Goal: Task Accomplishment & Management: Complete application form

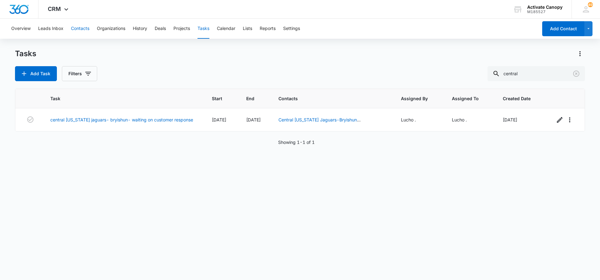
click at [79, 27] on button "Contacts" at bounding box center [80, 29] width 18 height 20
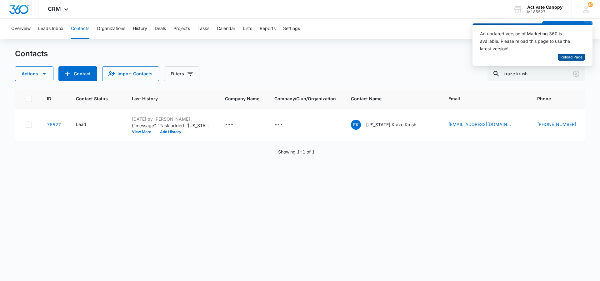
click at [562, 55] on span "Reload Page" at bounding box center [572, 57] width 22 height 6
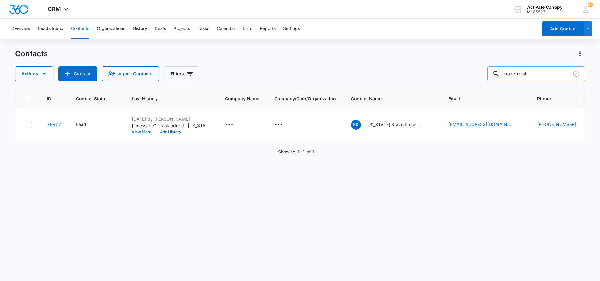
click at [547, 76] on input "kraze krush" at bounding box center [537, 73] width 98 height 15
type input "prime"
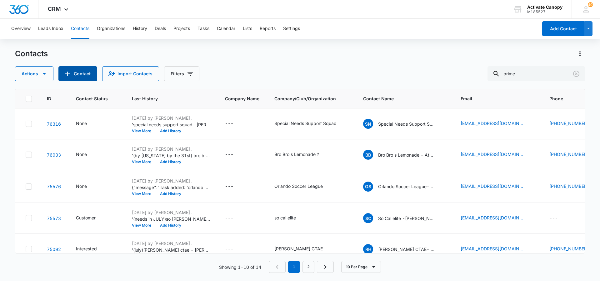
click at [78, 70] on button "Contact" at bounding box center [77, 73] width 39 height 15
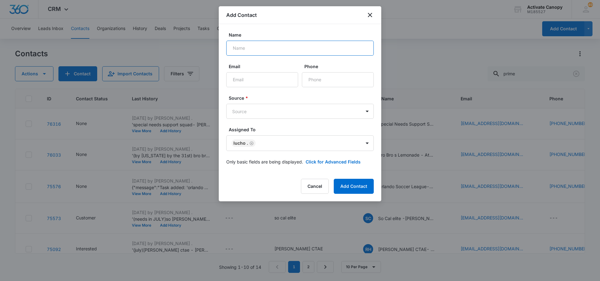
click at [262, 49] on input "Name" at bounding box center [300, 48] width 148 height 15
type input "Prime Soccer"
click at [266, 83] on input "Email" at bounding box center [262, 79] width 72 height 15
paste input "mailto:tessielarrieu@gmail.com"
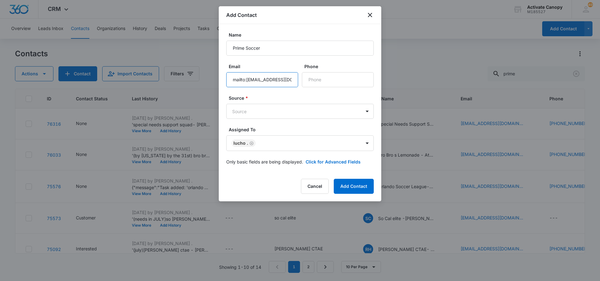
scroll to position [0, 6]
click at [243, 80] on input "mailto:tessielarrieu@gmail.com" at bounding box center [262, 79] width 72 height 15
type input "tessielarrieu@gmail.com"
click at [318, 79] on input "Phone" at bounding box center [338, 79] width 72 height 15
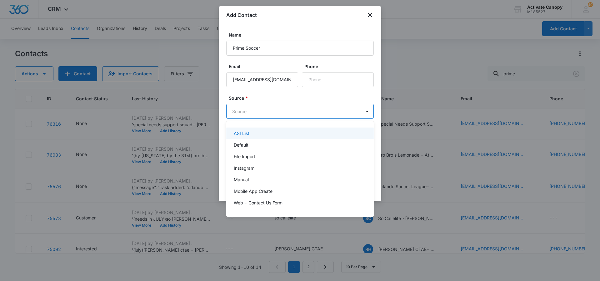
click at [246, 111] on body "CRM Apps Reputation Websites Forms CRM Email Social Content Ads Intelligence Fi…" at bounding box center [300, 140] width 600 height 281
click at [259, 150] on div "Default" at bounding box center [300, 145] width 148 height 12
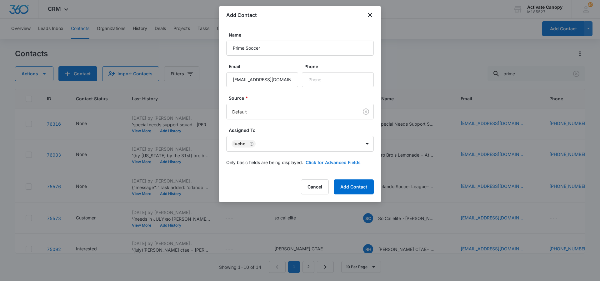
click at [355, 165] on button "Click for Advanced Fields" at bounding box center [333, 162] width 55 height 7
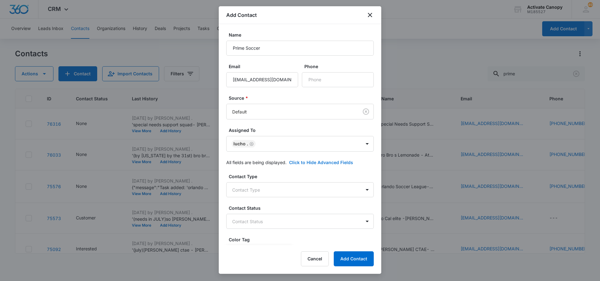
scroll to position [17, 0]
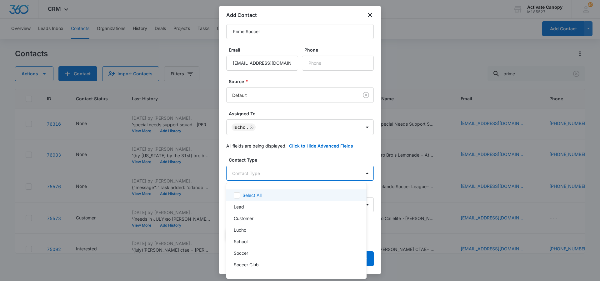
click at [263, 179] on body "CRM Apps Reputation Websites Forms CRM Email Social Content Ads Intelligence Fi…" at bounding box center [300, 140] width 600 height 281
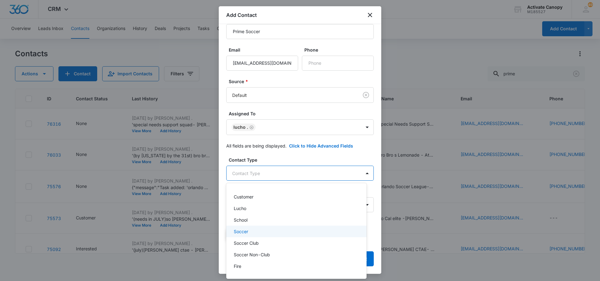
click at [260, 233] on div "Soccer" at bounding box center [296, 231] width 124 height 7
click at [258, 210] on div "Lucho" at bounding box center [296, 209] width 124 height 7
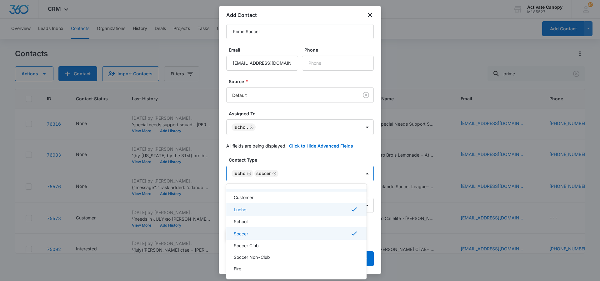
click at [360, 176] on div at bounding box center [300, 140] width 600 height 281
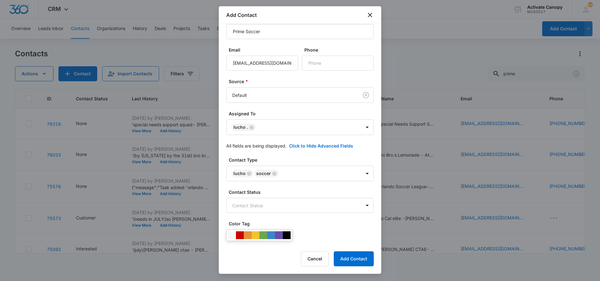
scroll to position [60, 0]
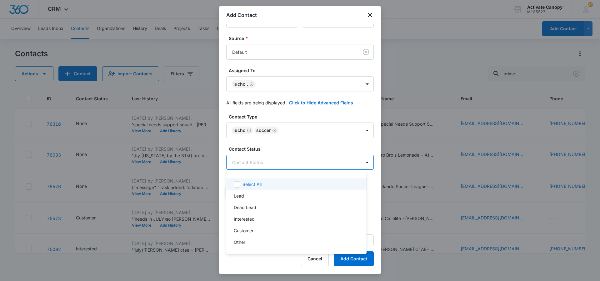
click at [323, 164] on body "CRM Apps Reputation Websites Forms CRM Email Social Content Ads Intelligence Fi…" at bounding box center [300, 140] width 600 height 281
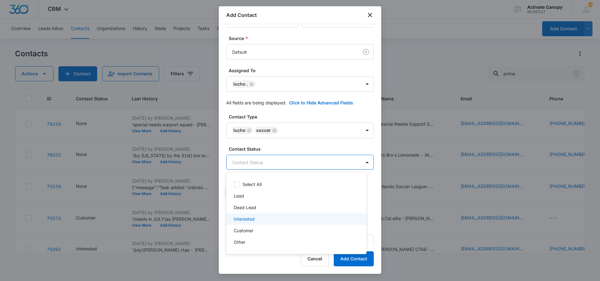
click at [273, 223] on div "Interested" at bounding box center [296, 219] width 140 height 12
click at [358, 159] on div at bounding box center [300, 140] width 600 height 281
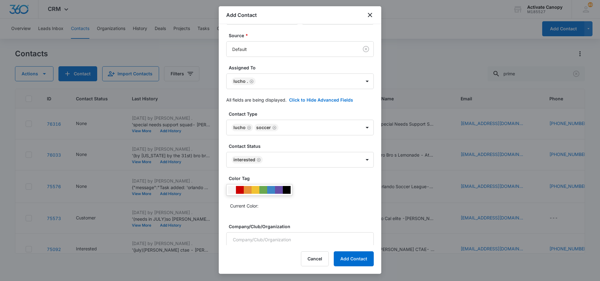
scroll to position [0, 0]
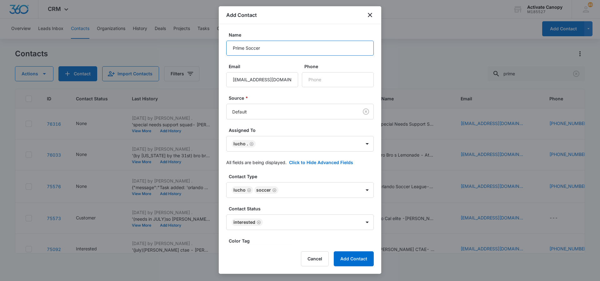
click at [273, 49] on input "Prime Soccer" at bounding box center [300, 48] width 148 height 15
drag, startPoint x: 295, startPoint y: 46, endPoint x: 218, endPoint y: 45, distance: 76.9
click at [218, 45] on body "CRM Apps Reputation Websites Forms CRM Email Social Content Ads Intelligence Fi…" at bounding box center [300, 140] width 600 height 281
type input "Prime Soccer- Tessie"
click at [218, 45] on div at bounding box center [300, 140] width 600 height 281
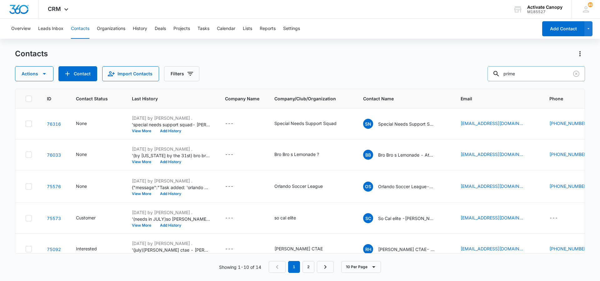
click at [543, 77] on input "prime" at bounding box center [537, 73] width 98 height 15
type input "prime"
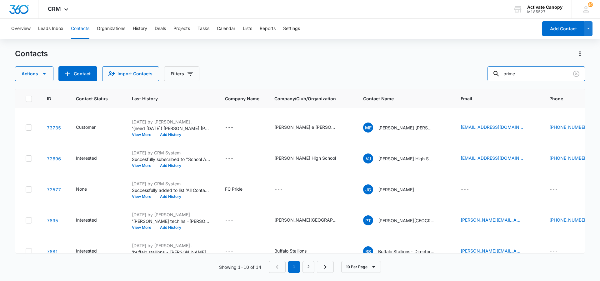
scroll to position [201, 0]
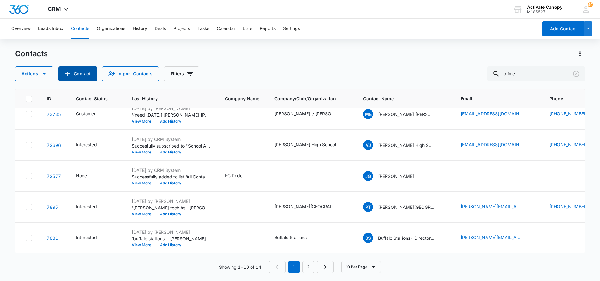
click at [85, 69] on button "Contact" at bounding box center [77, 73] width 39 height 15
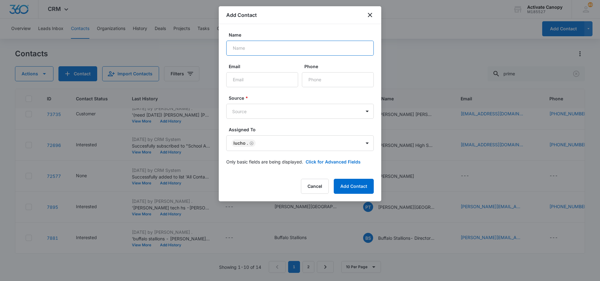
click at [251, 49] on input "Name" at bounding box center [300, 48] width 148 height 15
drag, startPoint x: 292, startPoint y: 49, endPoint x: 232, endPoint y: 45, distance: 60.2
click at [232, 45] on input "Prime Soccer - Tessie" at bounding box center [300, 48] width 148 height 15
type input "Prime Soccer - Tessie"
click at [258, 83] on input "Email" at bounding box center [262, 79] width 72 height 15
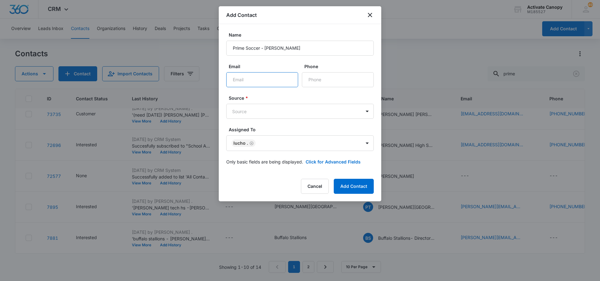
paste input "mailto:tessielarrieu@gmail.com"
click at [242, 79] on input "mailto:tessielarrieu@gmail.com" at bounding box center [262, 79] width 72 height 15
type input "tessielarrieu@gmail.com"
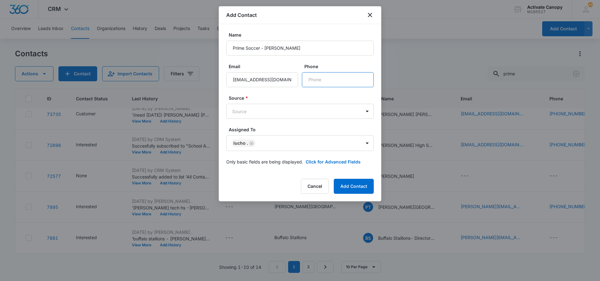
click at [316, 81] on input "Phone" at bounding box center [338, 79] width 72 height 15
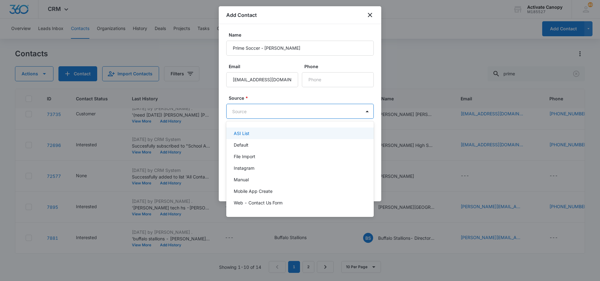
click at [263, 113] on body "CRM Apps Reputation Websites Forms CRM Email Social Content Ads Intelligence Fi…" at bounding box center [300, 140] width 600 height 281
click at [276, 146] on div "Default" at bounding box center [299, 145] width 131 height 7
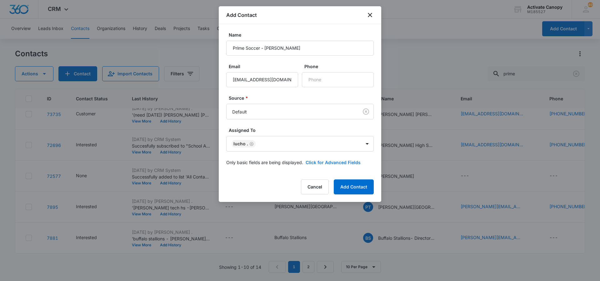
click at [351, 162] on button "Click for Advanced Fields" at bounding box center [333, 162] width 55 height 7
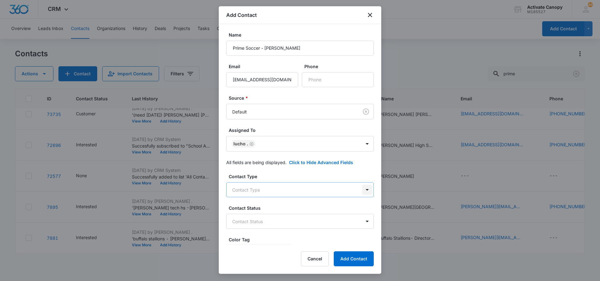
click at [357, 186] on body "CRM Apps Reputation Websites Forms CRM Email Social Content Ads Intelligence Fi…" at bounding box center [300, 140] width 600 height 281
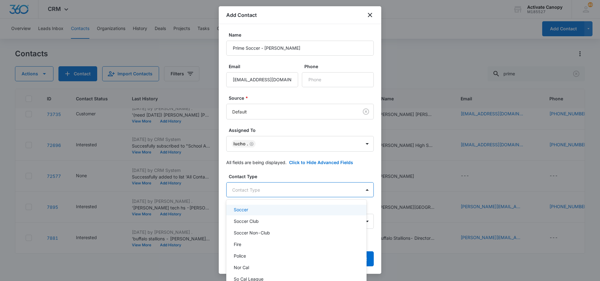
scroll to position [55, 0]
click at [297, 216] on div "Soccer" at bounding box center [296, 214] width 124 height 7
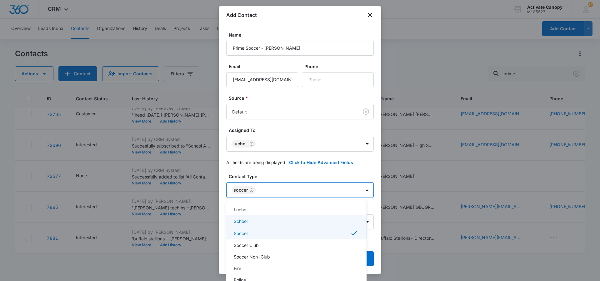
scroll to position [37, 0]
click at [290, 211] on div "Lucho" at bounding box center [296, 210] width 124 height 7
click at [361, 191] on div at bounding box center [300, 140] width 600 height 281
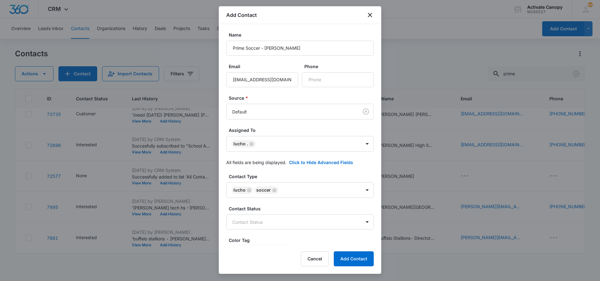
scroll to position [51, 0]
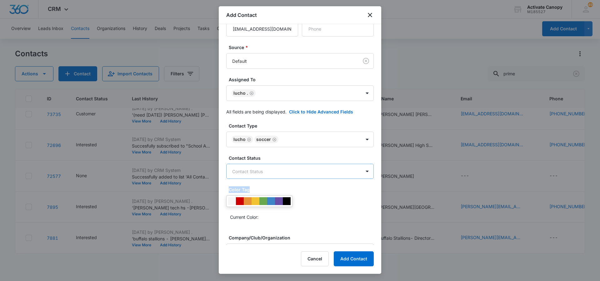
drag, startPoint x: 331, startPoint y: 183, endPoint x: 337, endPoint y: 173, distance: 12.5
click at [337, 173] on body "CRM Apps Reputation Websites Forms CRM Email Social Content Ads Intelligence Fi…" at bounding box center [300, 140] width 600 height 281
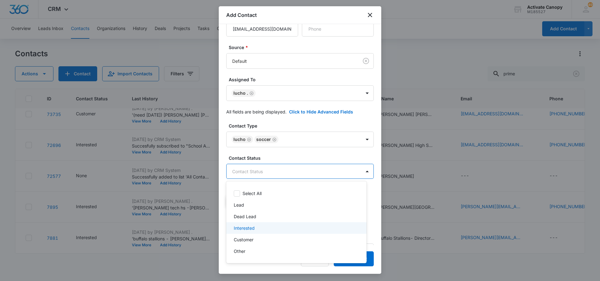
click at [279, 230] on div "Interested" at bounding box center [296, 228] width 124 height 7
click at [357, 171] on div at bounding box center [300, 140] width 600 height 281
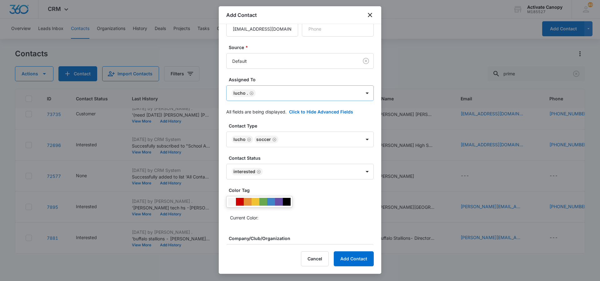
scroll to position [0, 0]
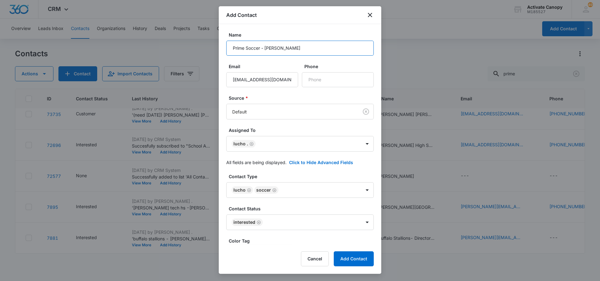
click at [291, 47] on input "Prime Soccer - Tessie" at bounding box center [300, 48] width 148 height 15
click at [344, 254] on button "Add Contact" at bounding box center [354, 258] width 40 height 15
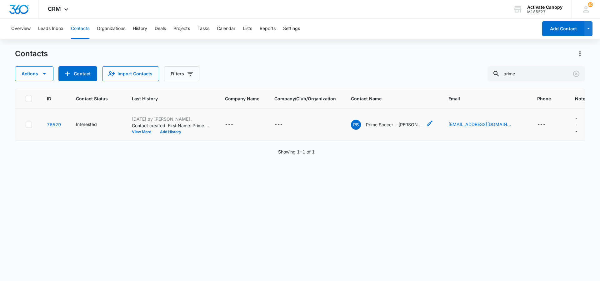
click at [396, 124] on p "Prime Soccer - Tessie" at bounding box center [394, 124] width 56 height 7
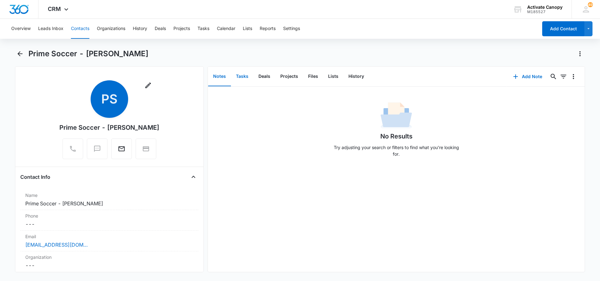
click at [245, 71] on button "Tasks" at bounding box center [242, 76] width 23 height 19
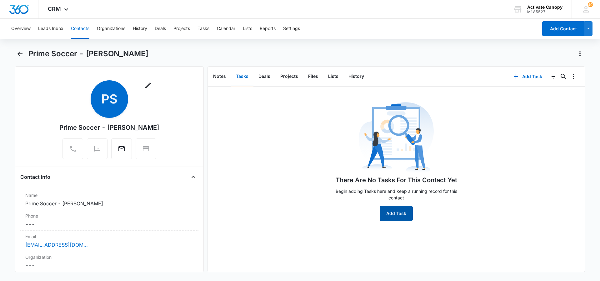
click at [407, 216] on button "Add Task" at bounding box center [396, 213] width 33 height 15
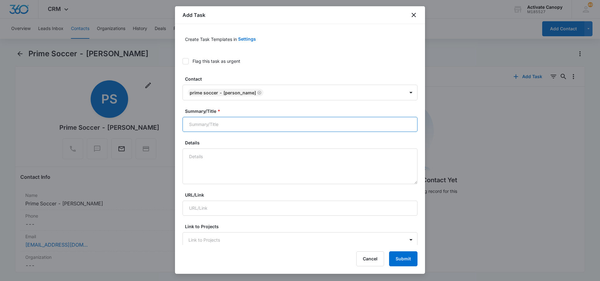
click at [236, 119] on input "Summary/Title *" at bounding box center [300, 124] width 235 height 15
paste input "Prime Soccer - Tessie"
type input "Prime Soccer - Tessie -waiting on design"
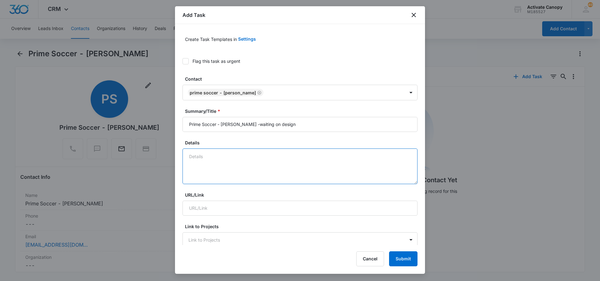
click at [226, 156] on textarea "Details" at bounding box center [300, 167] width 235 height 36
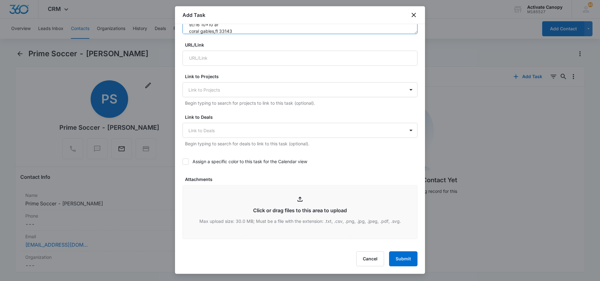
scroll to position [150, 0]
type textarea "9/16 sent email to design/customer notes 9//16 10x10 af coral gables,fl 33143"
click at [189, 161] on div at bounding box center [186, 162] width 6 height 6
click at [183, 162] on input "Assign a specific color to this task for the Calendar view" at bounding box center [183, 162] width 0 height 0
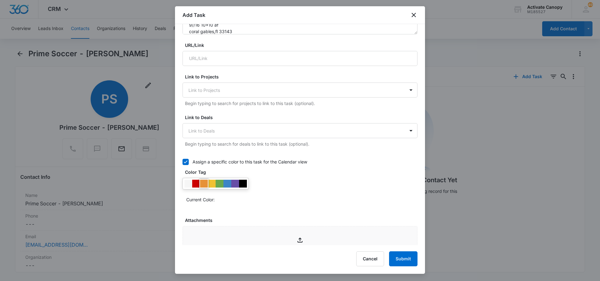
click at [204, 186] on div at bounding box center [204, 184] width 8 height 8
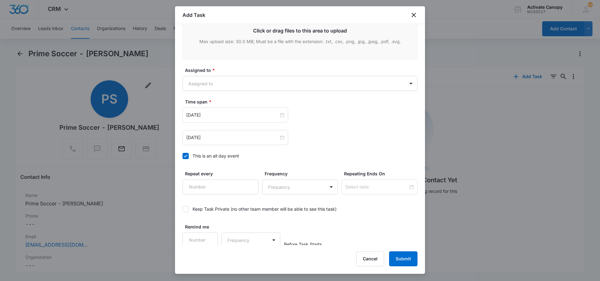
scroll to position [373, 0]
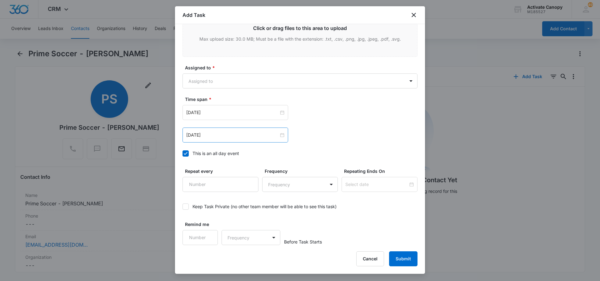
click at [248, 141] on div "Sep 16, 2025" at bounding box center [236, 135] width 106 height 15
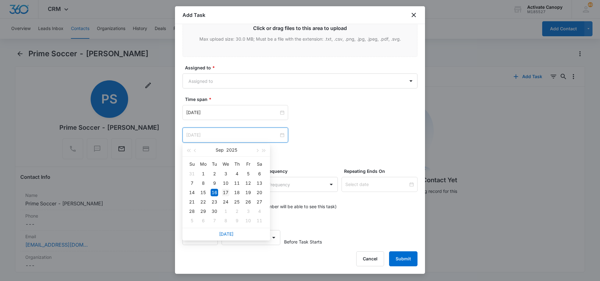
type input "Sep 17, 2025"
click at [225, 191] on div "17" at bounding box center [226, 193] width 8 height 8
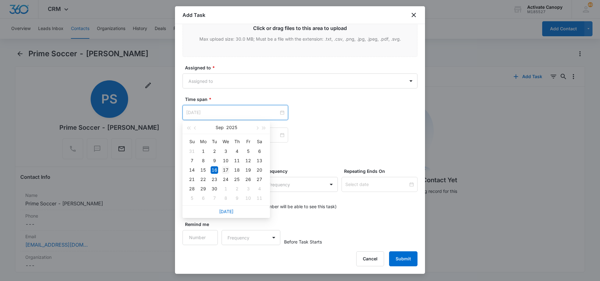
type input "Sep 17, 2025"
drag, startPoint x: 242, startPoint y: 114, endPoint x: 227, endPoint y: 170, distance: 57.4
click at [227, 120] on div "Sep 17, 2025 Sep 2025 Su Mo Tu We Th Fr Sa 31 1 2 3 4 5 6 7 8 9 10 11 12 13 14 …" at bounding box center [242, 112] width 118 height 15
click at [227, 170] on div "17" at bounding box center [226, 170] width 8 height 8
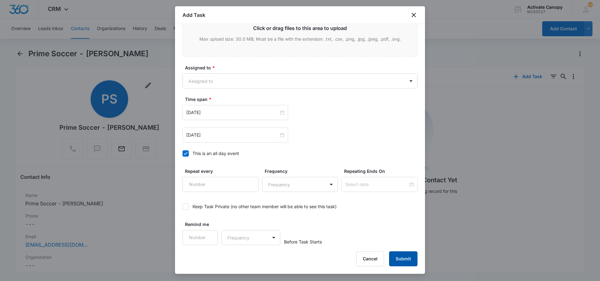
click at [401, 254] on button "Submit" at bounding box center [403, 258] width 28 height 15
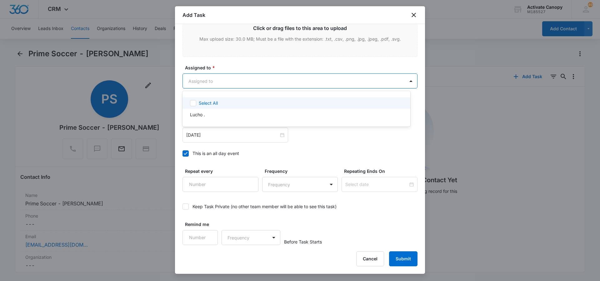
click at [254, 75] on body "CRM Apps Reputation Websites Forms CRM Email Social Content Ads Intelligence Fi…" at bounding box center [300, 140] width 600 height 281
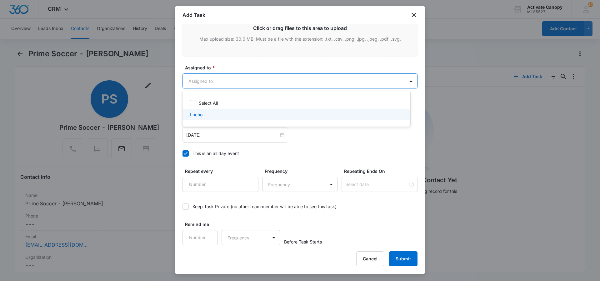
click at [239, 115] on div "Lucho ." at bounding box center [296, 114] width 212 height 7
checkbox input "true"
click at [405, 254] on div at bounding box center [300, 140] width 600 height 281
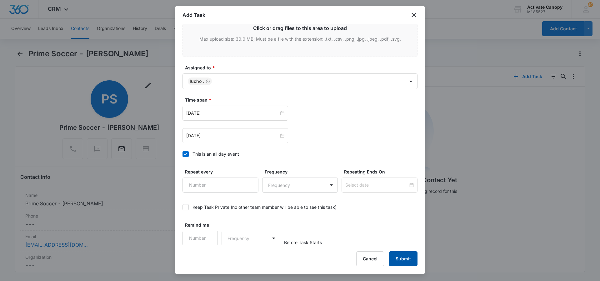
click at [405, 254] on button "Submit" at bounding box center [403, 258] width 28 height 15
